Goal: Task Accomplishment & Management: Complete application form

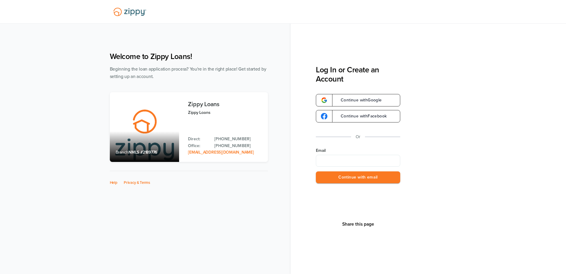
click at [351, 163] on input "Email" at bounding box center [358, 161] width 84 height 12
type input "**********"
click at [347, 178] on button "Continue with email" at bounding box center [358, 177] width 84 height 12
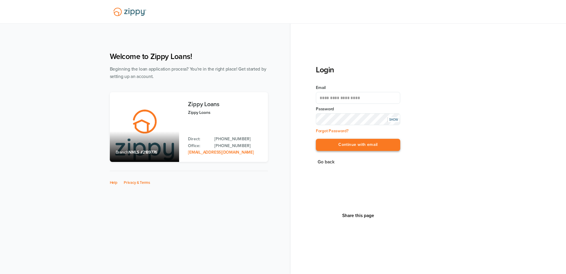
click at [348, 146] on button "Continue with email" at bounding box center [358, 145] width 84 height 12
